Goal: Check status: Check status

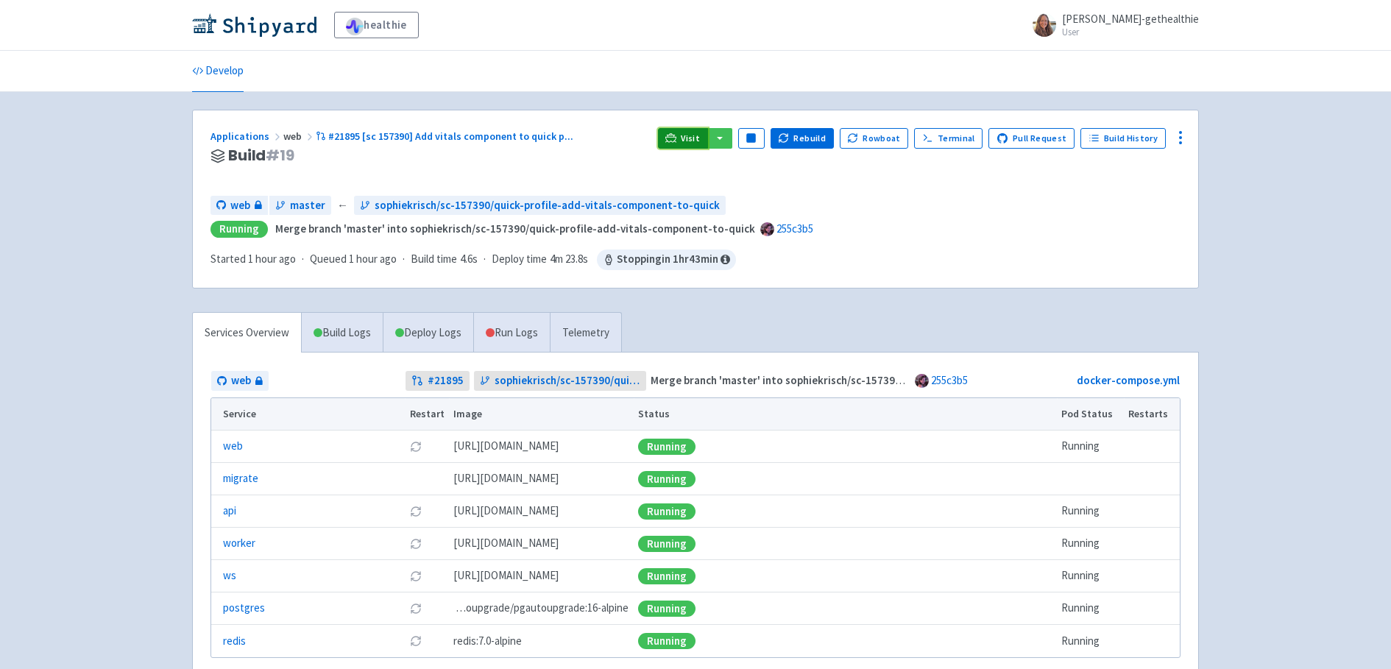
click at [695, 137] on span "Visit" at bounding box center [690, 138] width 19 height 12
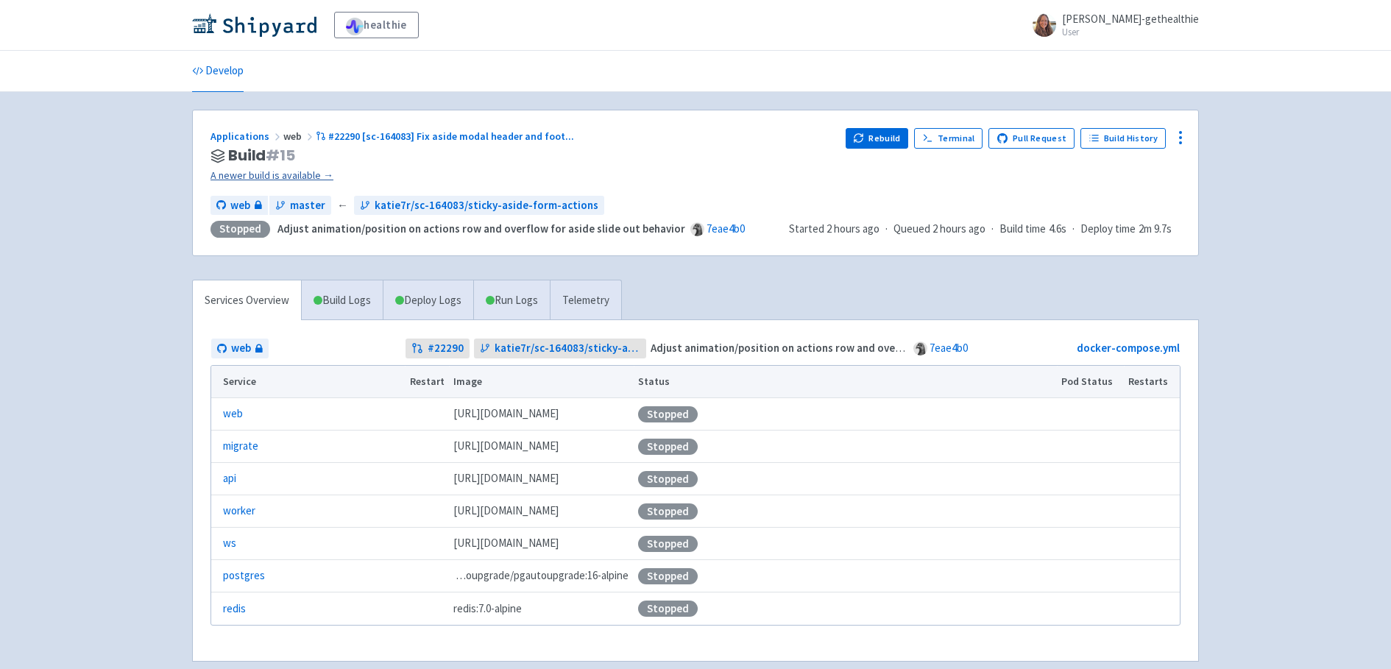
click at [300, 179] on link "A newer build is available →" at bounding box center [521, 175] width 623 height 17
